Goal: Check status

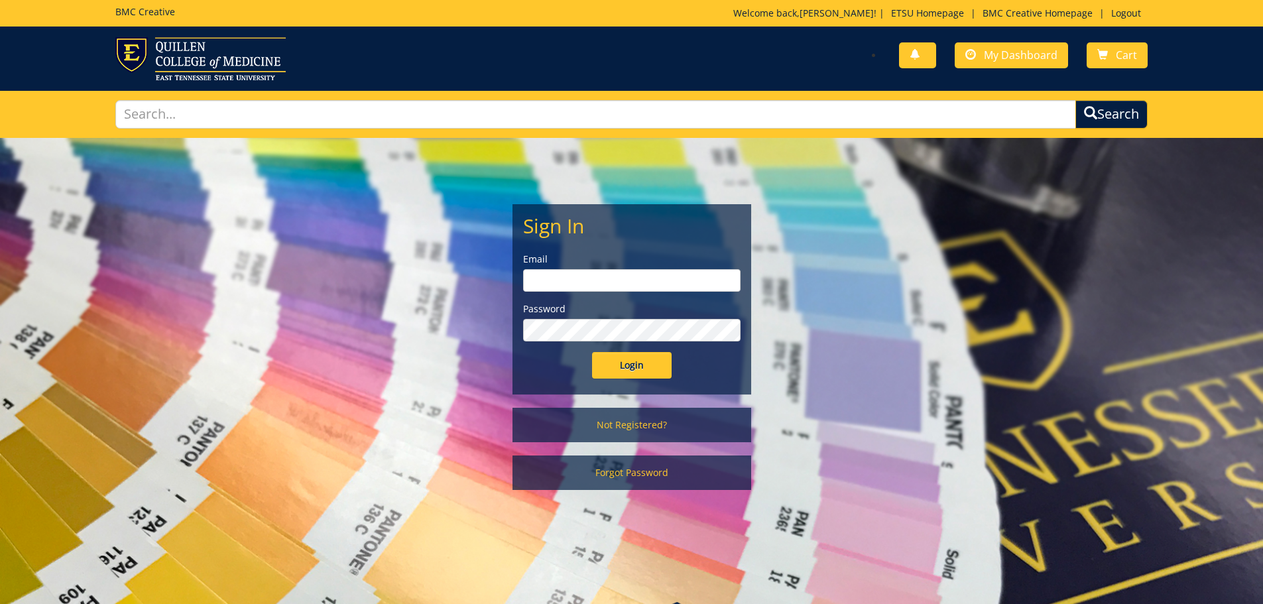
type input "[EMAIL_ADDRESS][DOMAIN_NAME]"
click at [612, 365] on input "Login" at bounding box center [632, 365] width 80 height 27
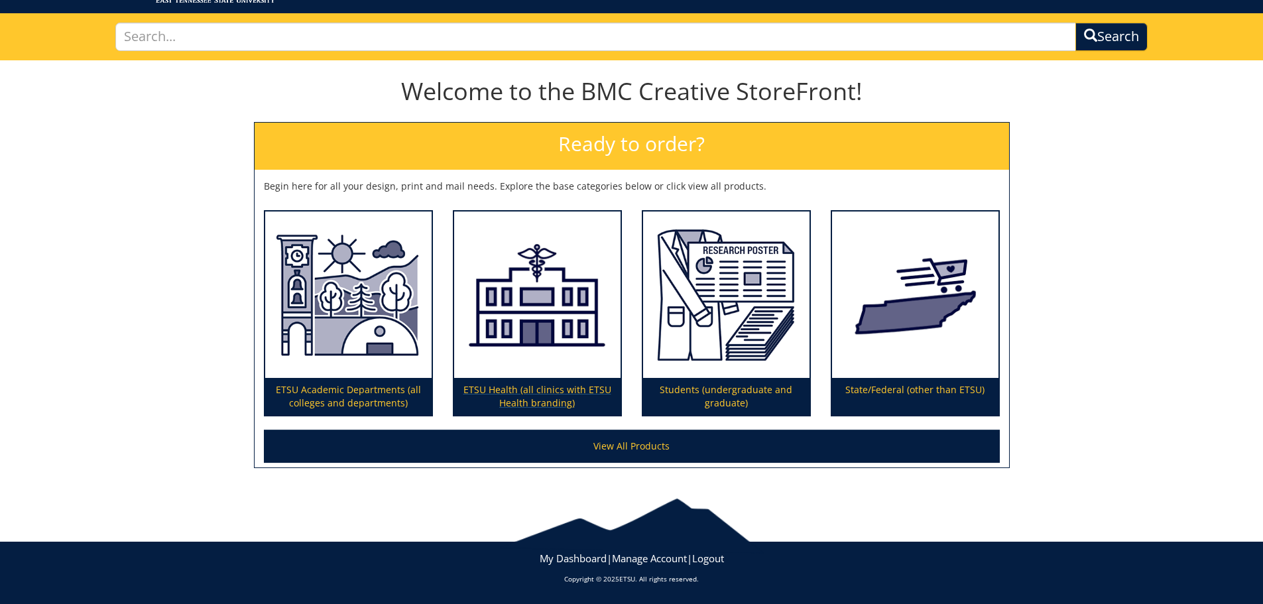
scroll to position [11, 0]
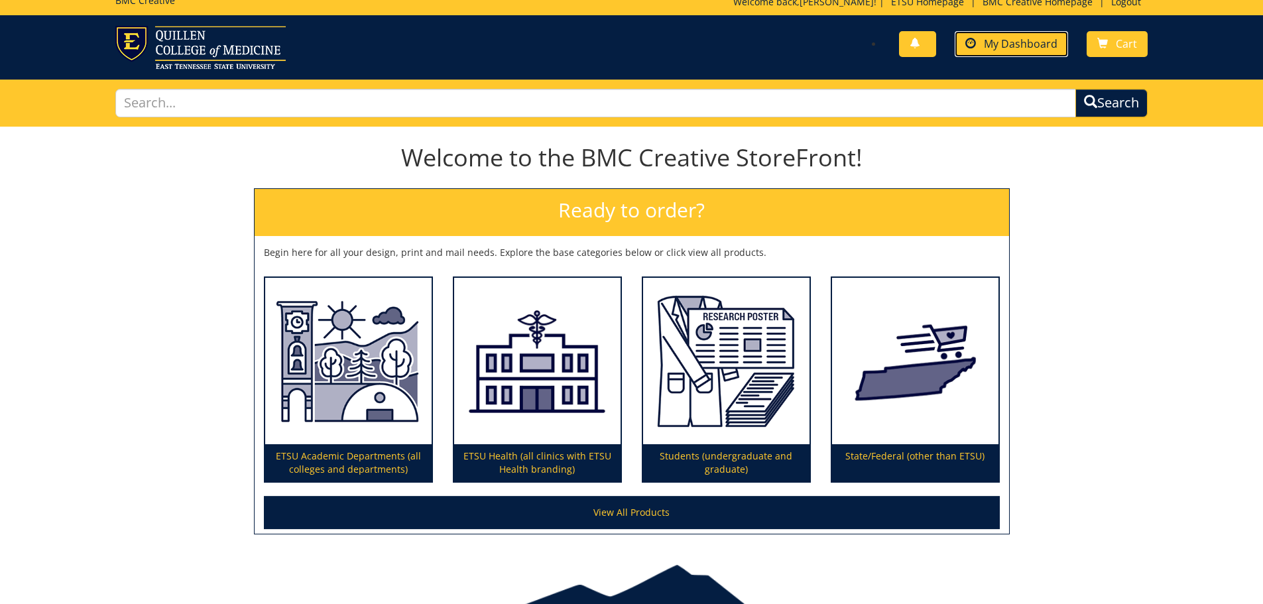
click at [1031, 34] on link "My Dashboard" at bounding box center [1010, 44] width 113 height 26
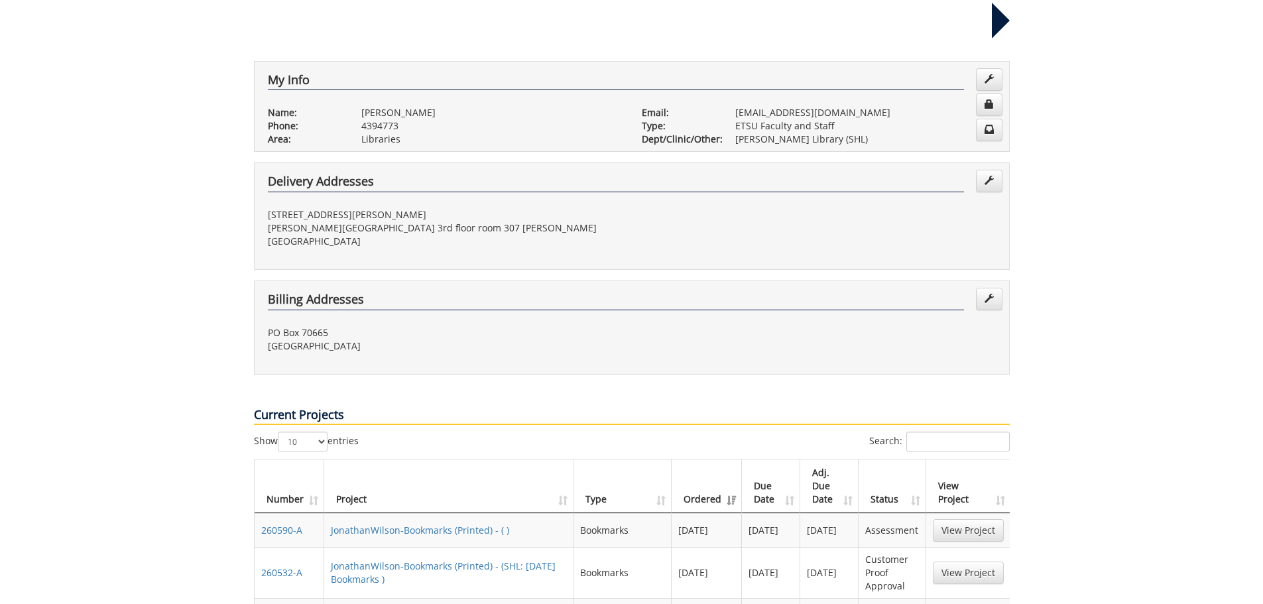
scroll to position [331, 0]
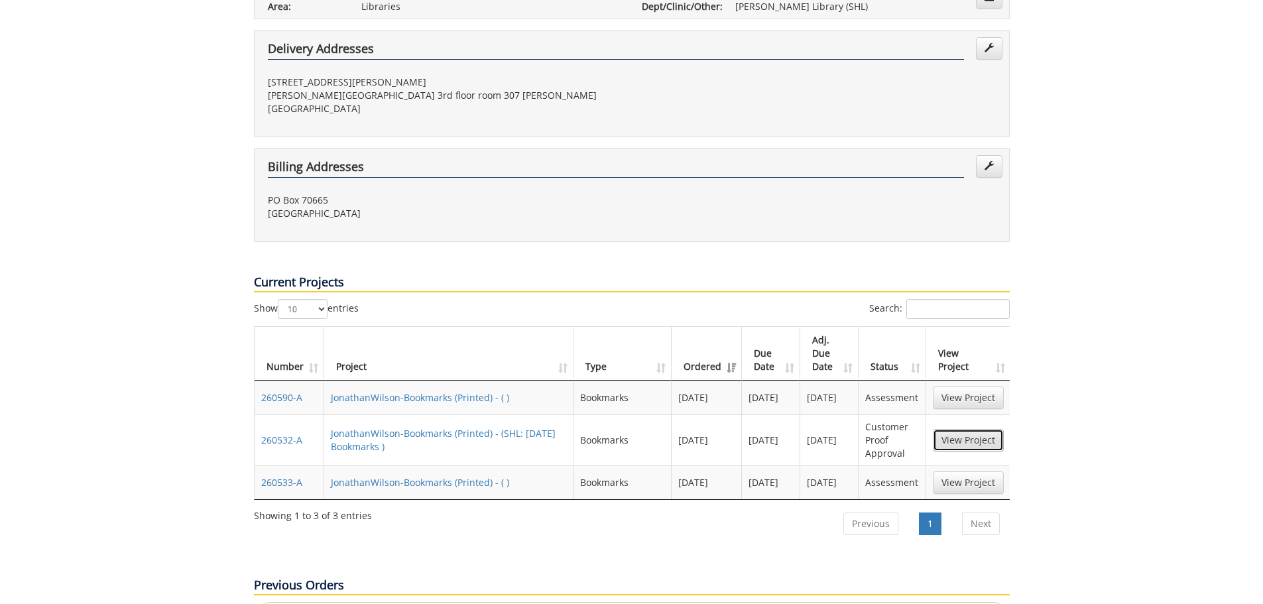
click at [963, 429] on link "View Project" at bounding box center [967, 440] width 71 height 23
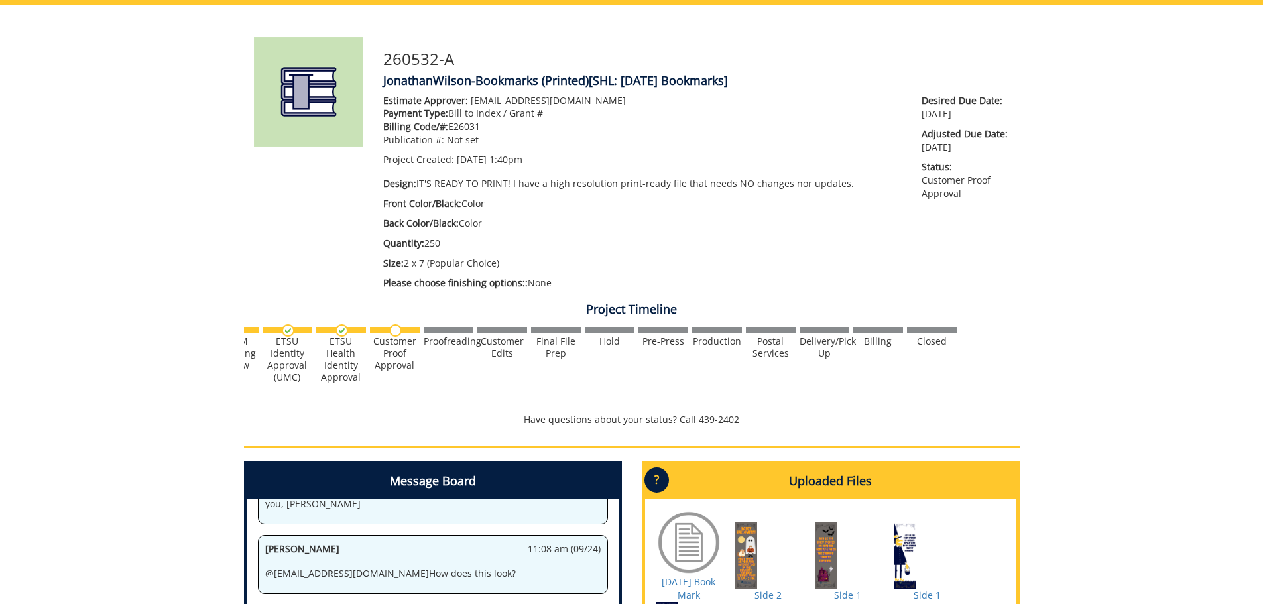
scroll to position [66, 0]
